Goal: Task Accomplishment & Management: Manage account settings

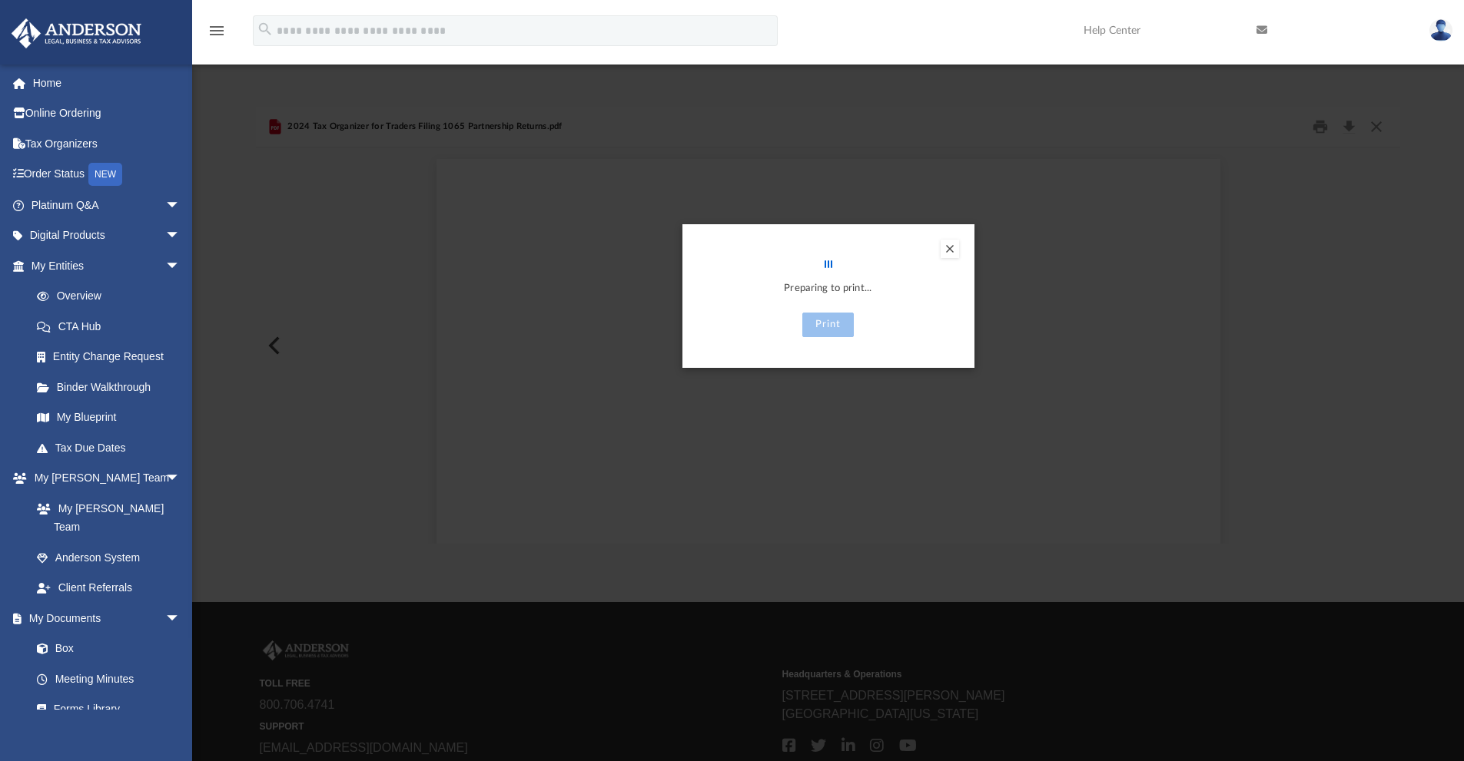
scroll to position [11589, 0]
click at [947, 247] on button "Preview" at bounding box center [949, 249] width 18 height 18
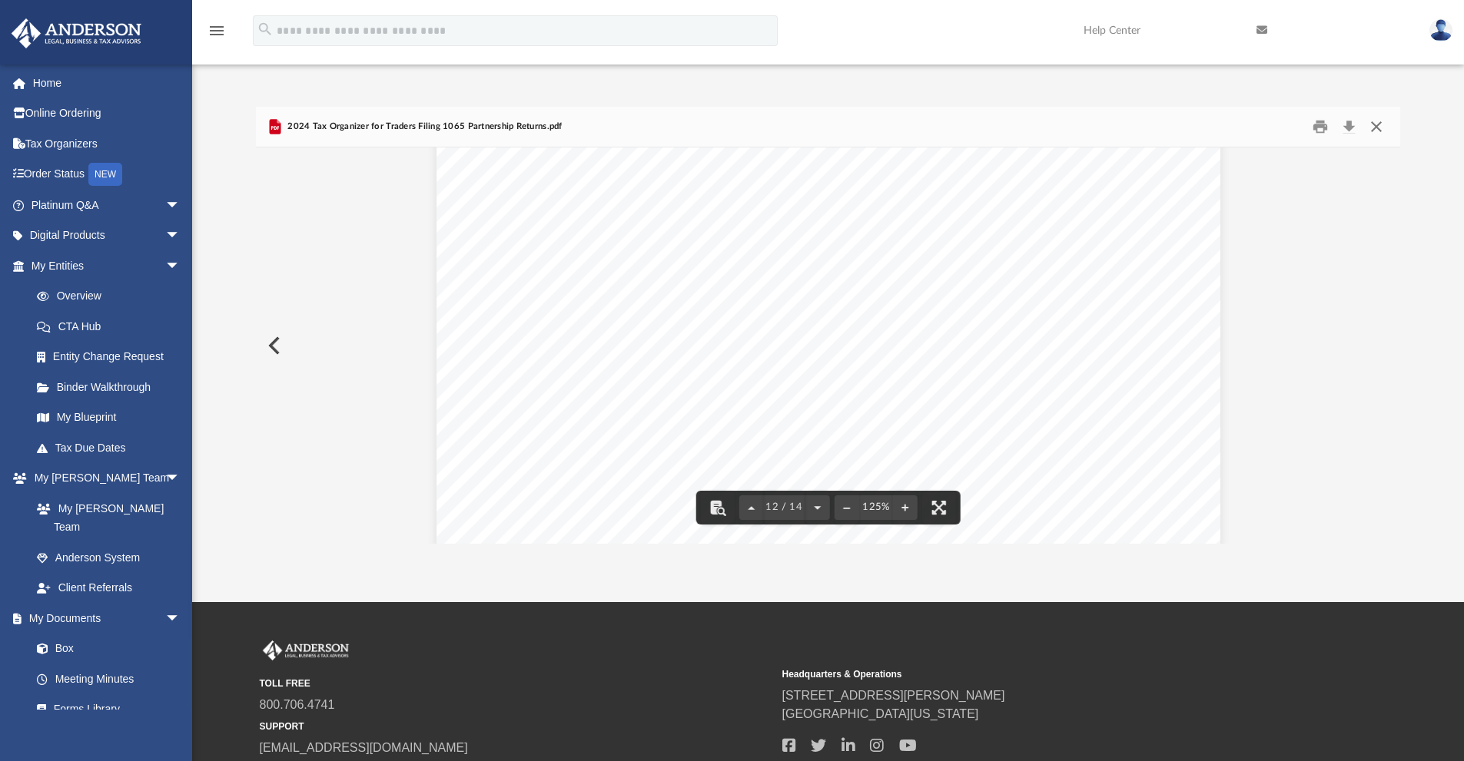
click at [1378, 128] on button "Close" at bounding box center [1376, 127] width 28 height 24
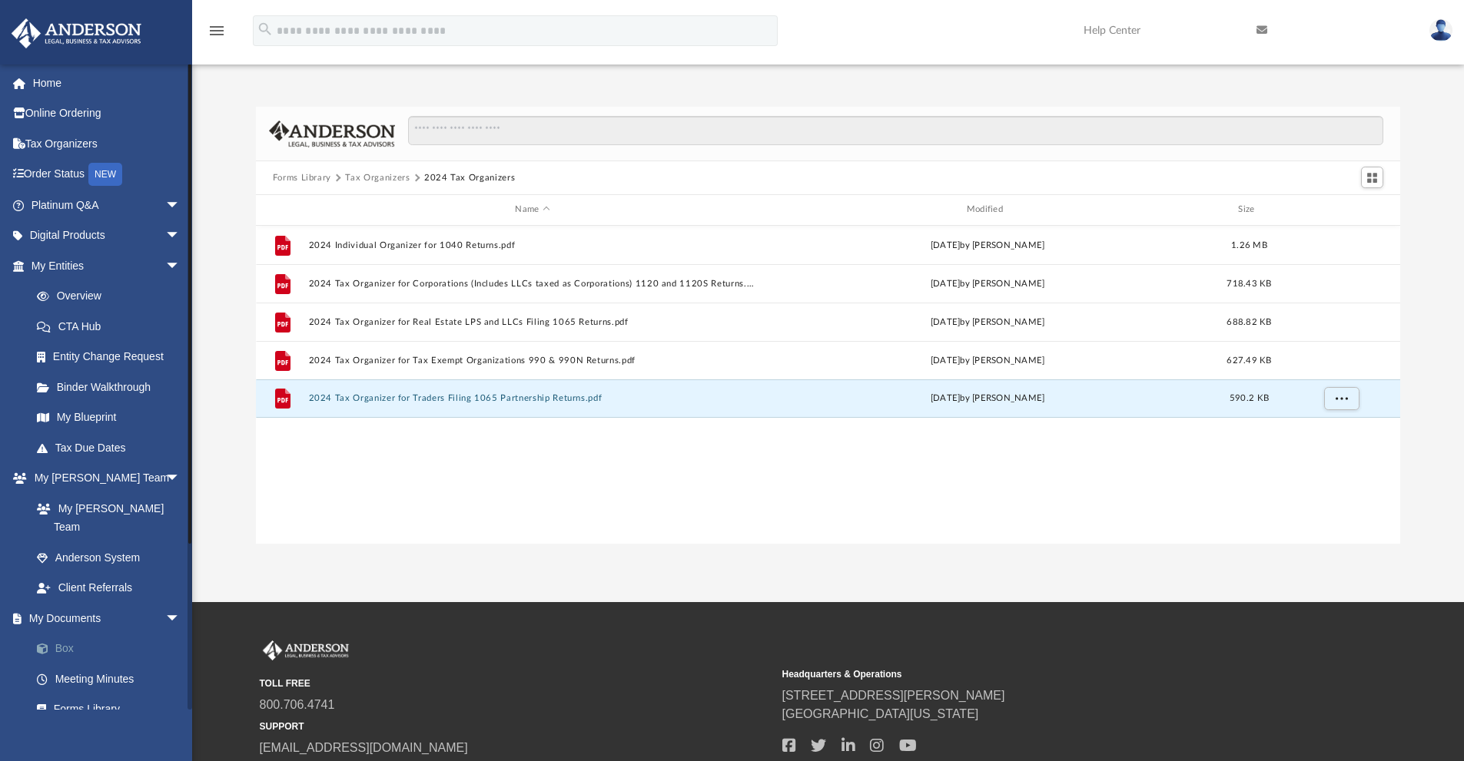
click at [65, 634] on link "Box" at bounding box center [113, 649] width 182 height 31
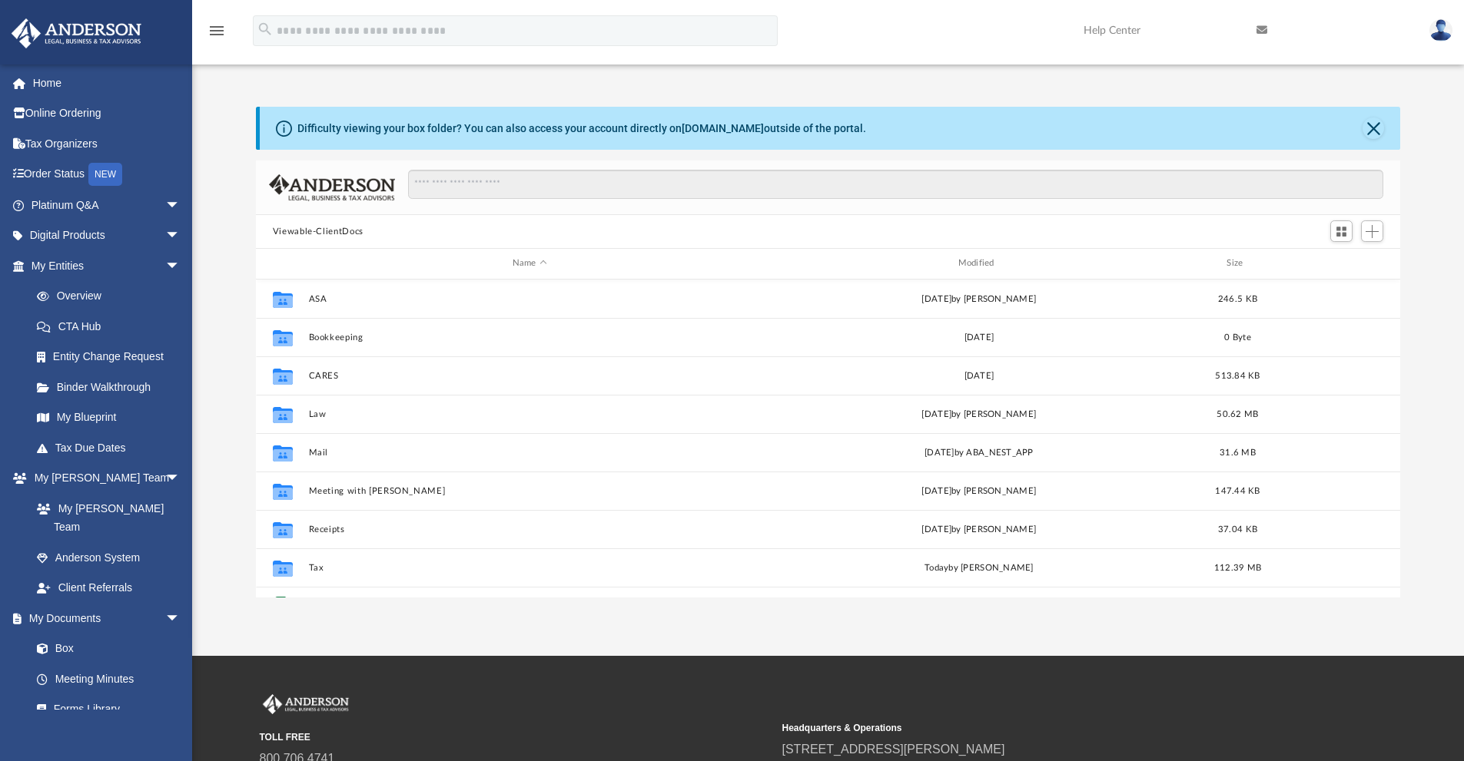
scroll to position [338, 1133]
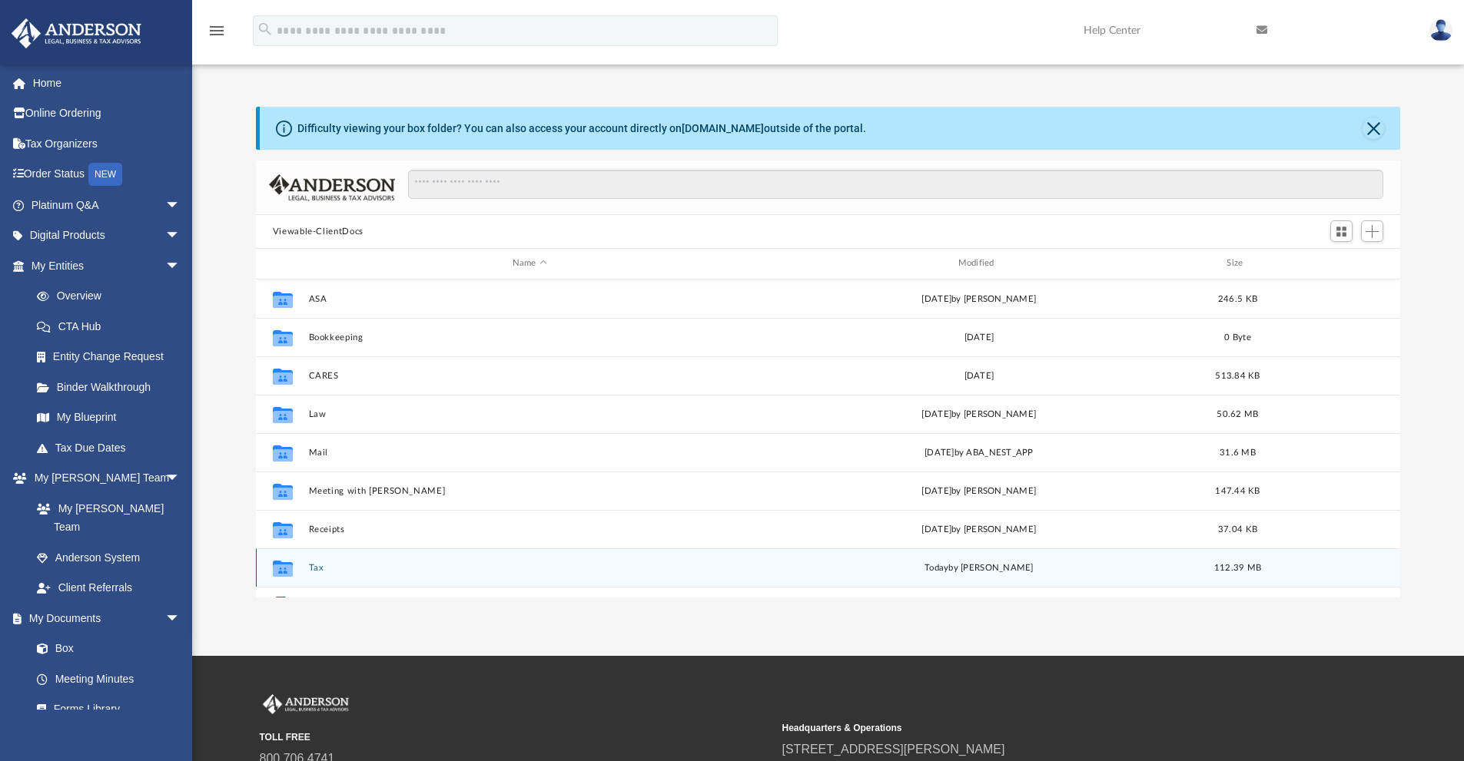
click at [320, 569] on button "Tax" at bounding box center [529, 568] width 443 height 10
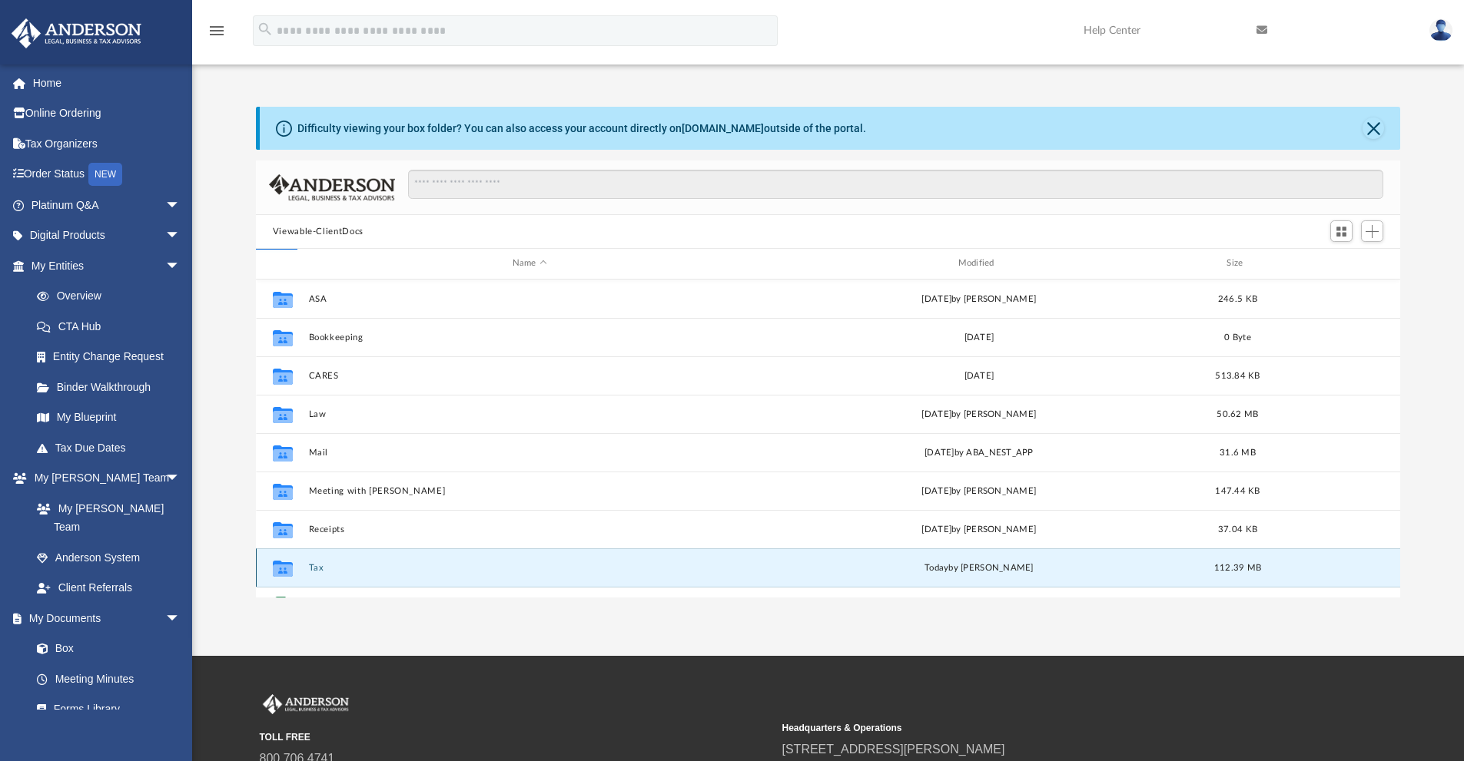
click at [320, 569] on div "Collaborated Folder [PERSON_NAME][DATE] by [PERSON_NAME] 246.5 KB Collaborated …" at bounding box center [828, 439] width 1145 height 318
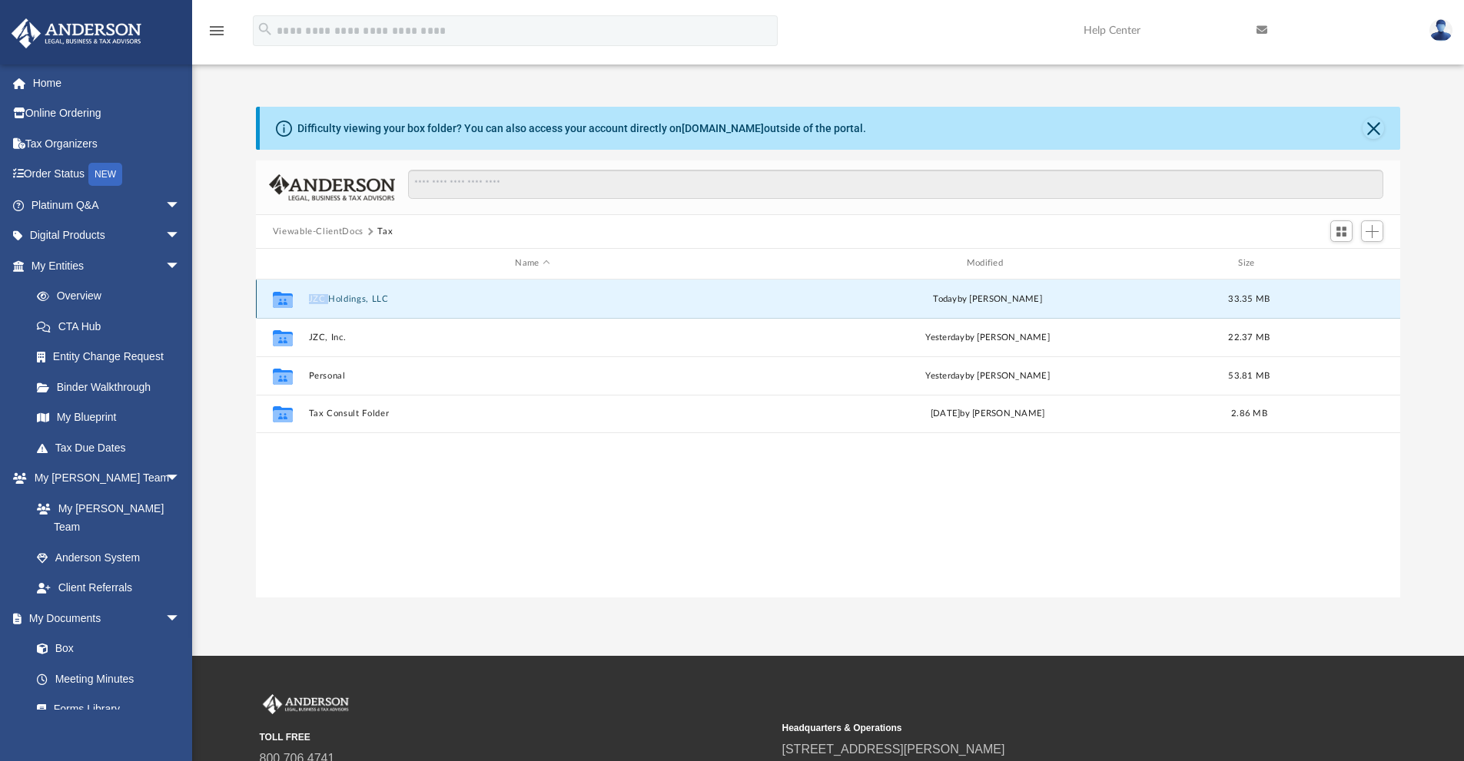
click at [370, 303] on button "JZC Holdings, LLC" at bounding box center [532, 299] width 448 height 10
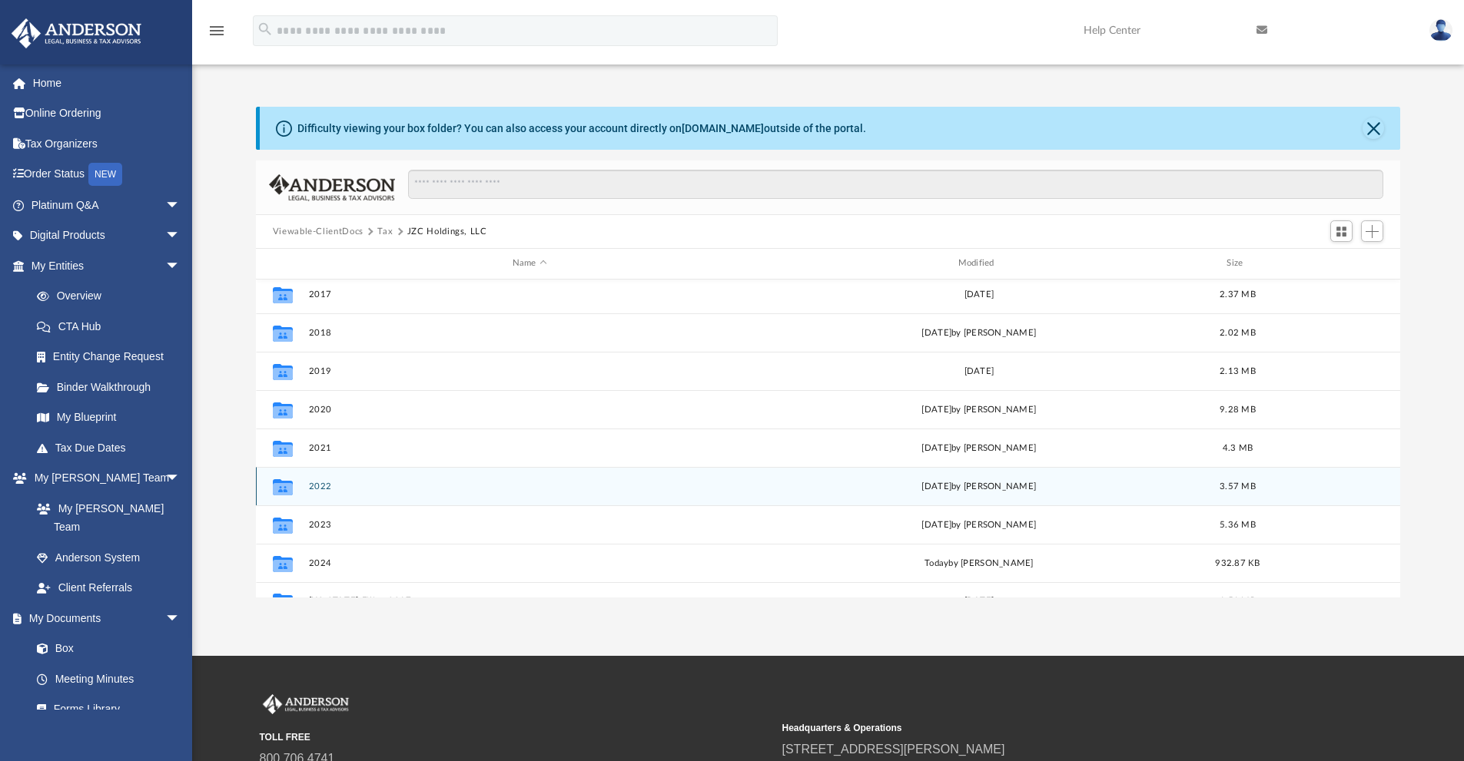
scroll to position [66, 0]
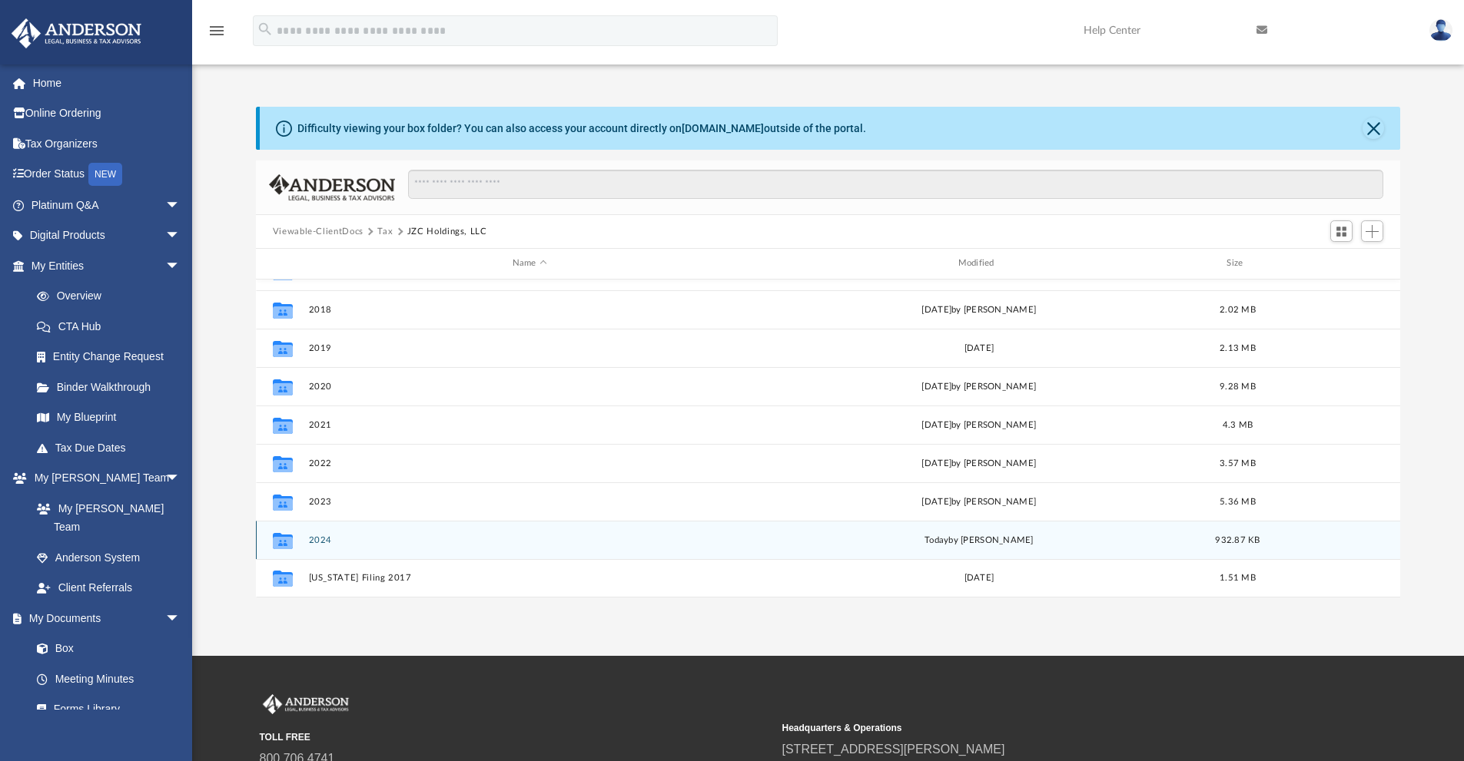
click at [329, 539] on button "2024" at bounding box center [529, 541] width 443 height 10
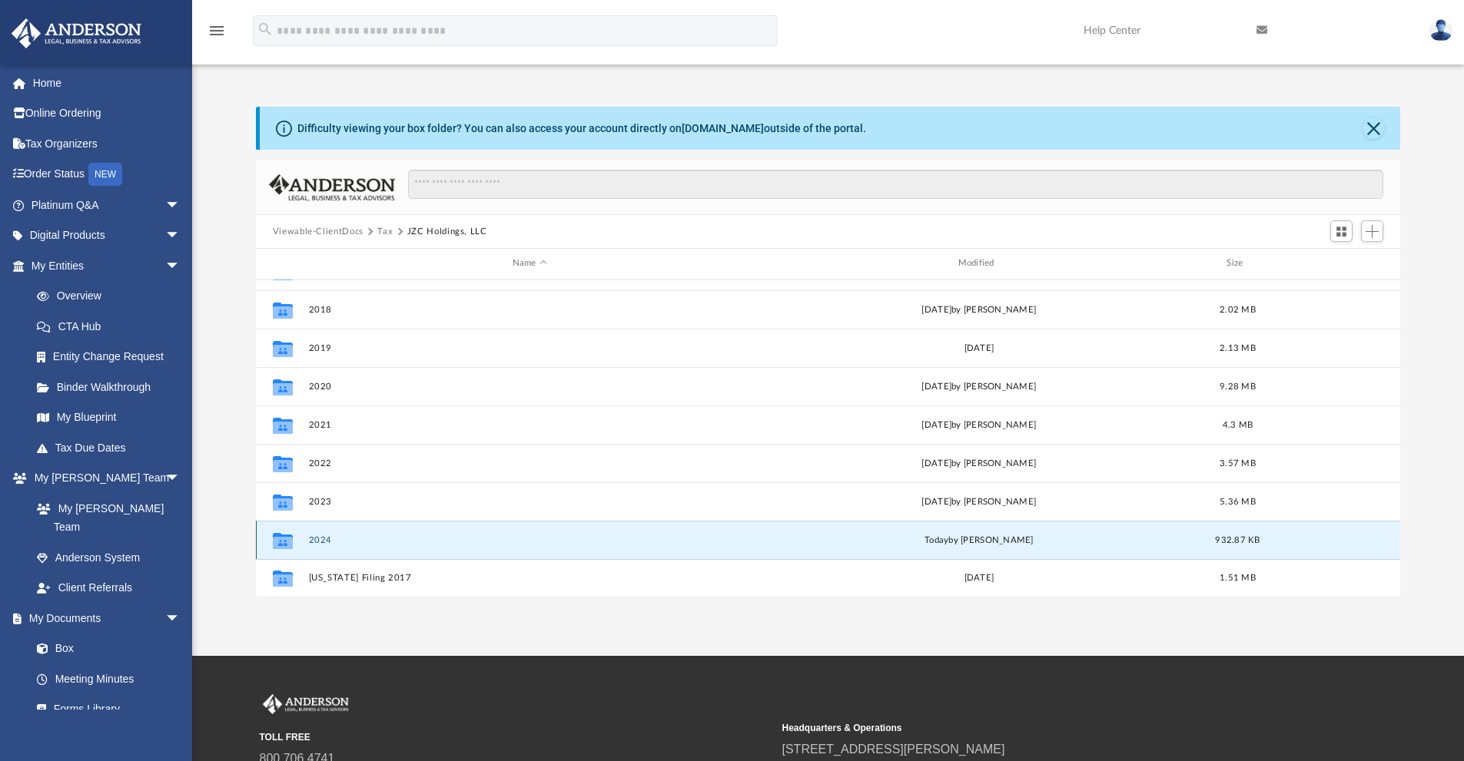
click at [330, 541] on button "2024" at bounding box center [529, 541] width 443 height 10
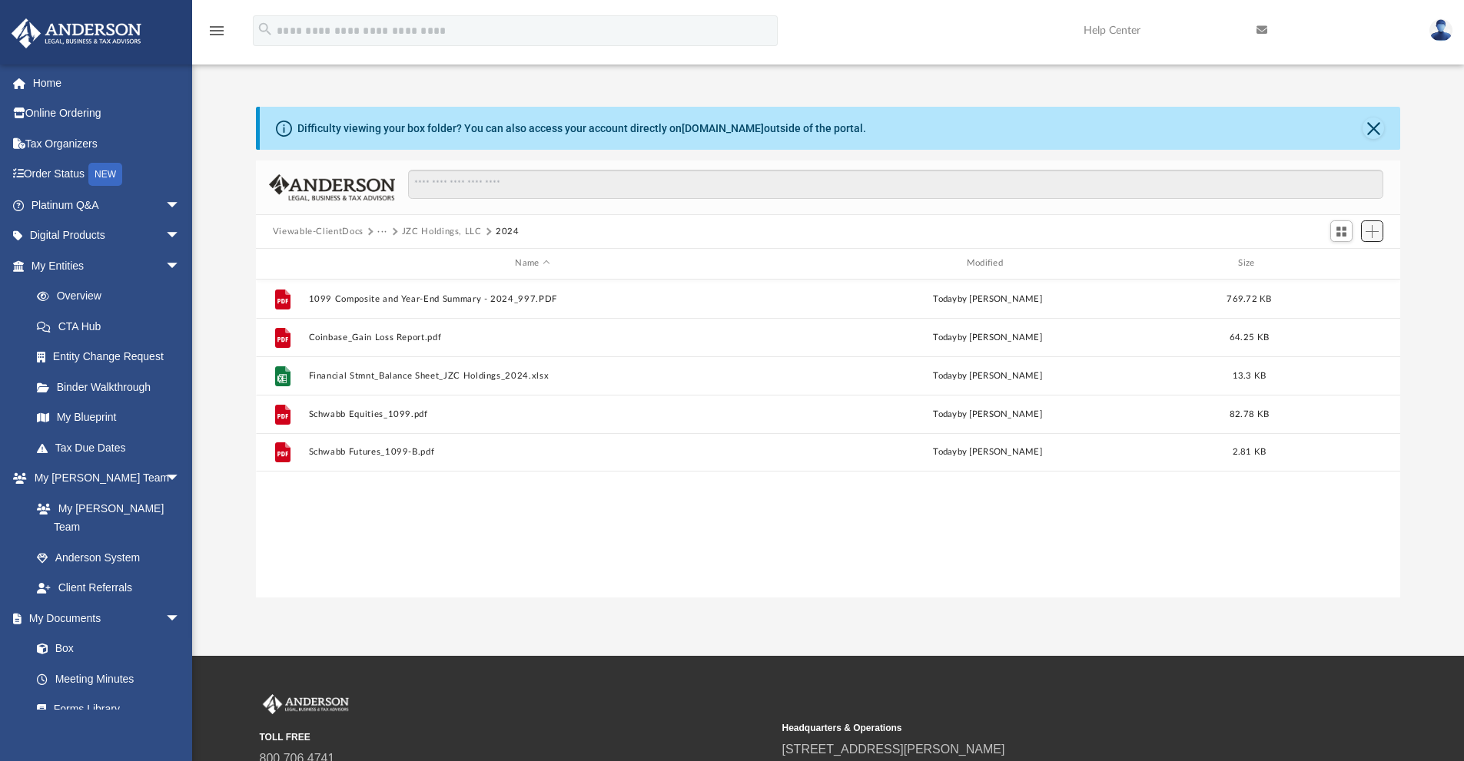
click at [1376, 233] on span "Add" at bounding box center [1371, 231] width 13 height 13
click at [1345, 264] on li "Upload" at bounding box center [1349, 262] width 49 height 16
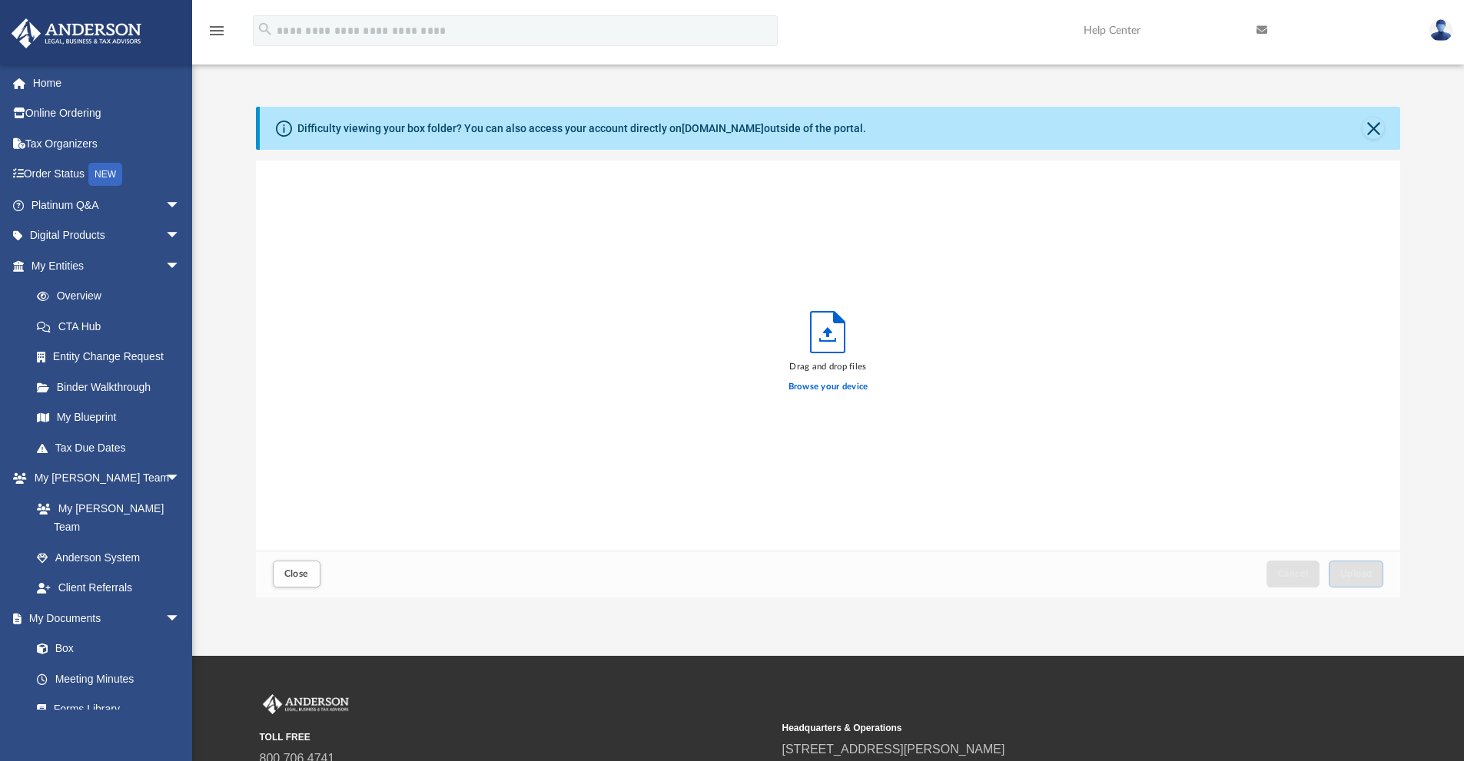
scroll to position [378, 1133]
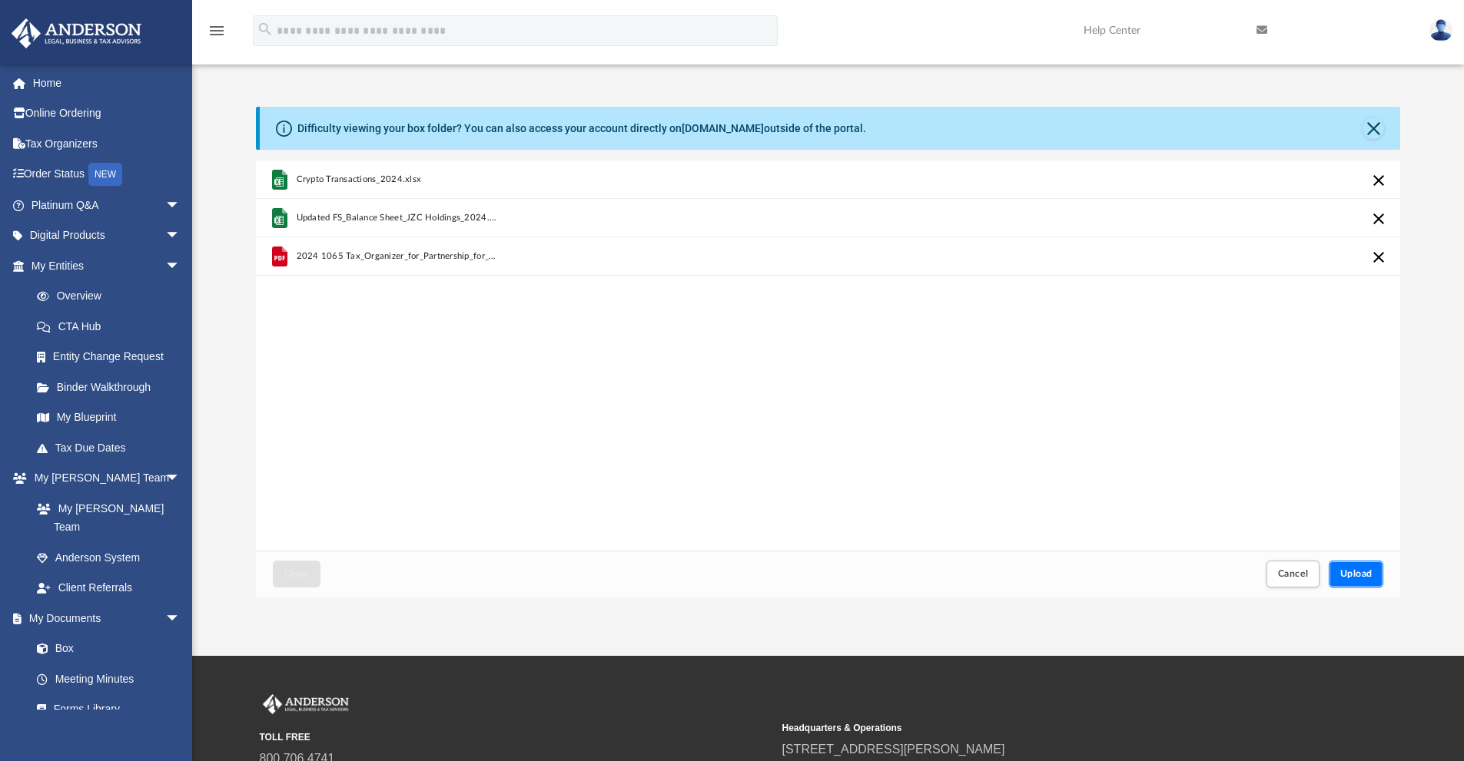
click at [1348, 577] on span "Upload" at bounding box center [1356, 573] width 32 height 9
